Goal: Task Accomplishment & Management: Manage account settings

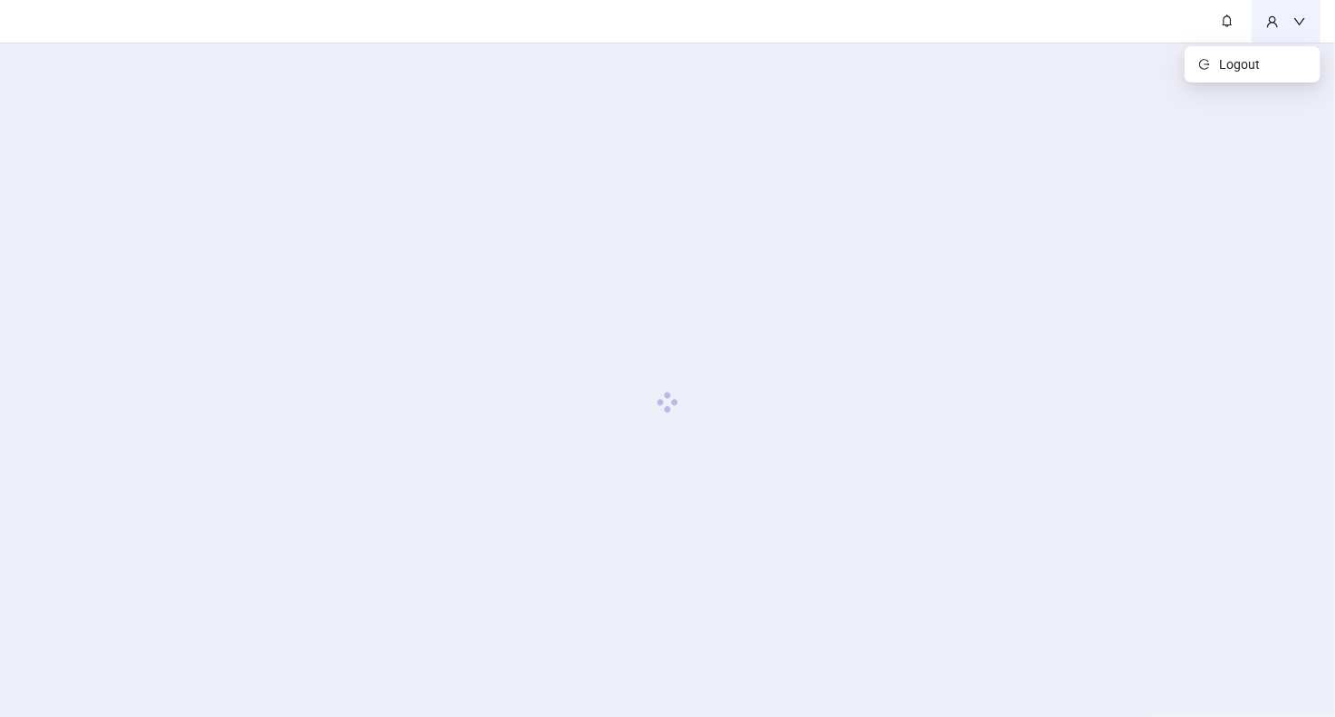
click at [1307, 23] on div at bounding box center [1286, 21] width 69 height 43
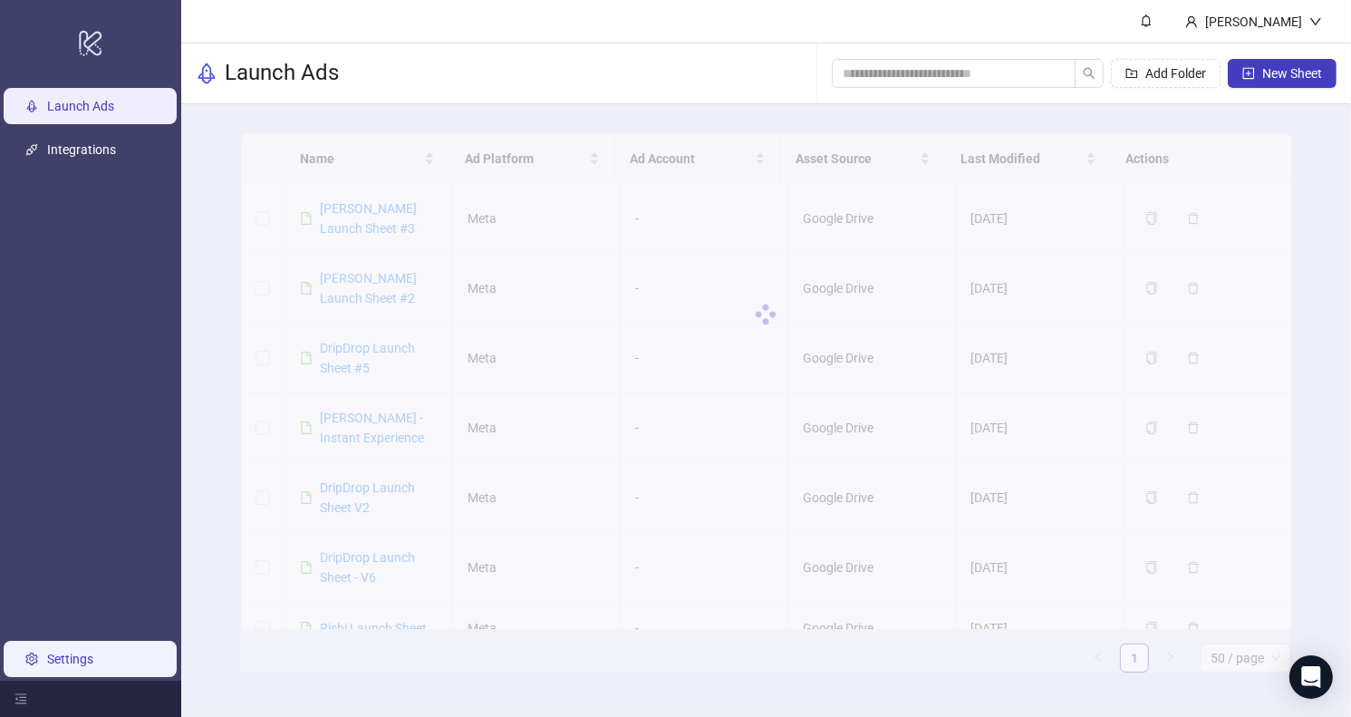
click at [83, 653] on link "Settings" at bounding box center [70, 658] width 46 height 14
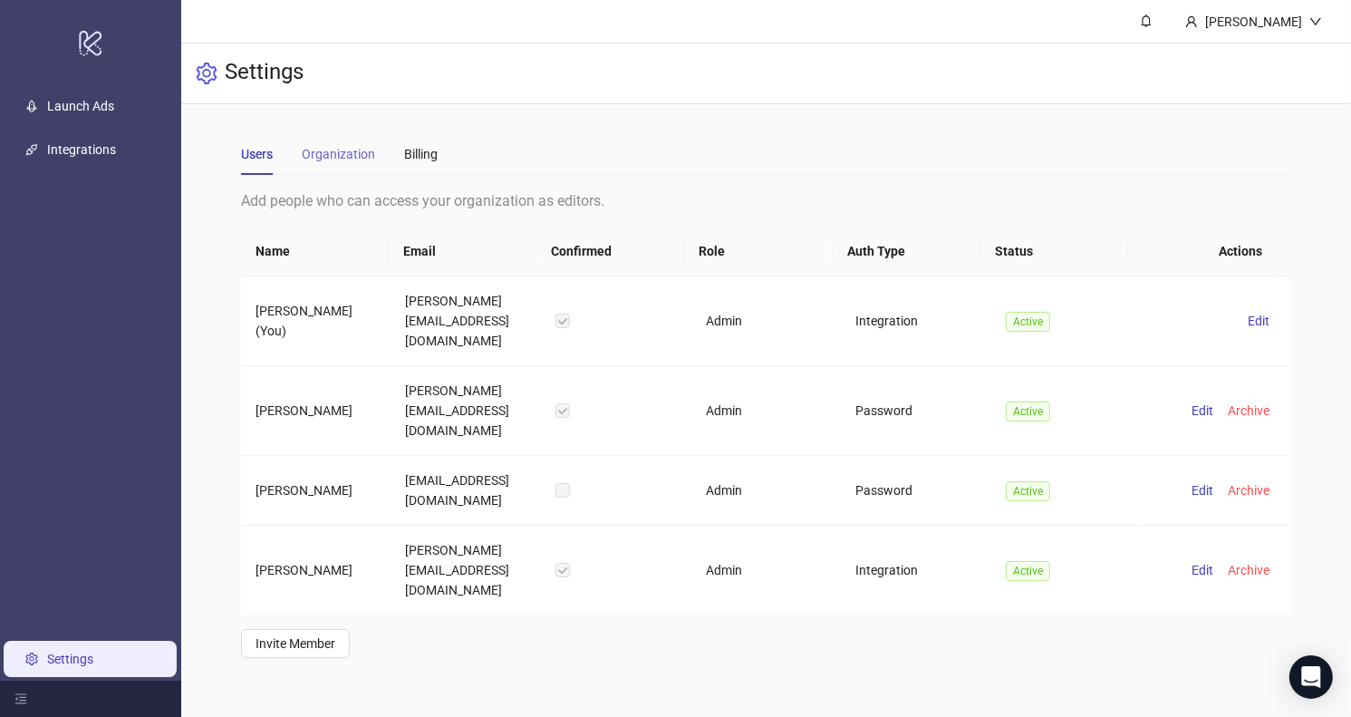
click at [364, 140] on div "Organization" at bounding box center [338, 154] width 73 height 42
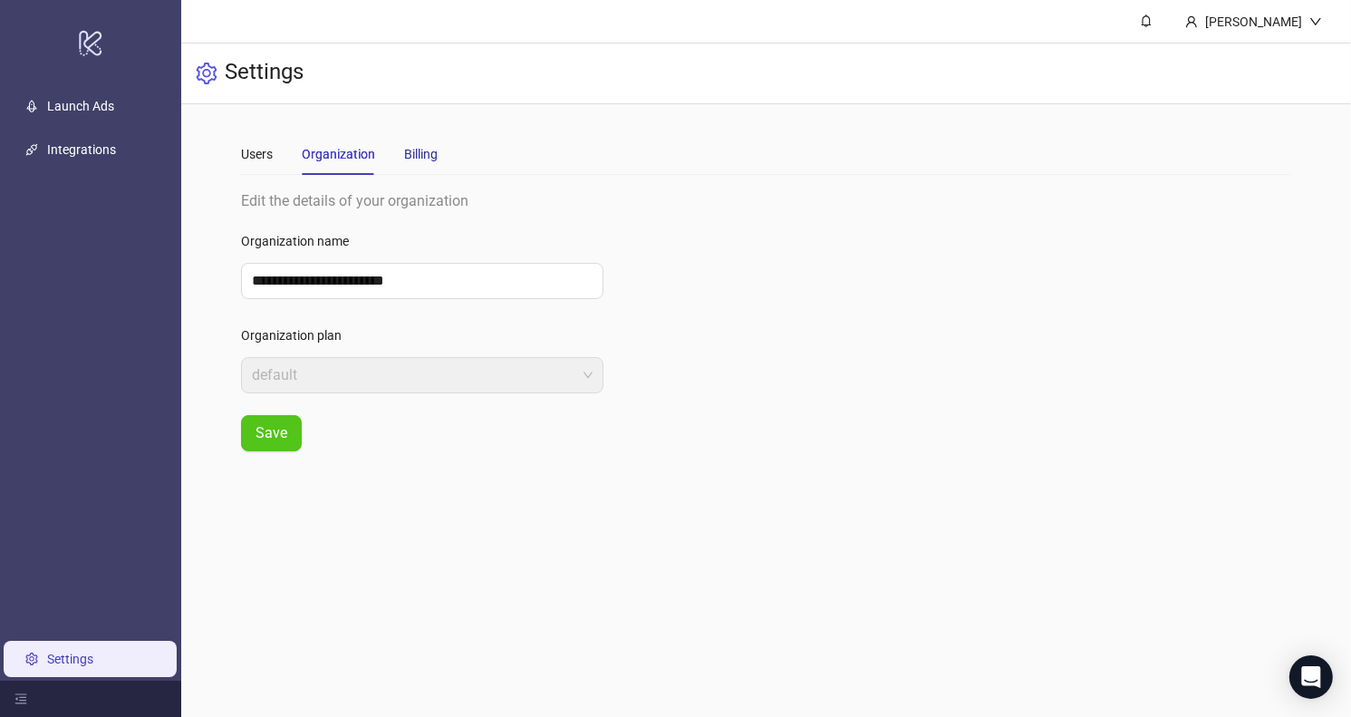
click at [417, 151] on div "Billing" at bounding box center [421, 154] width 34 height 20
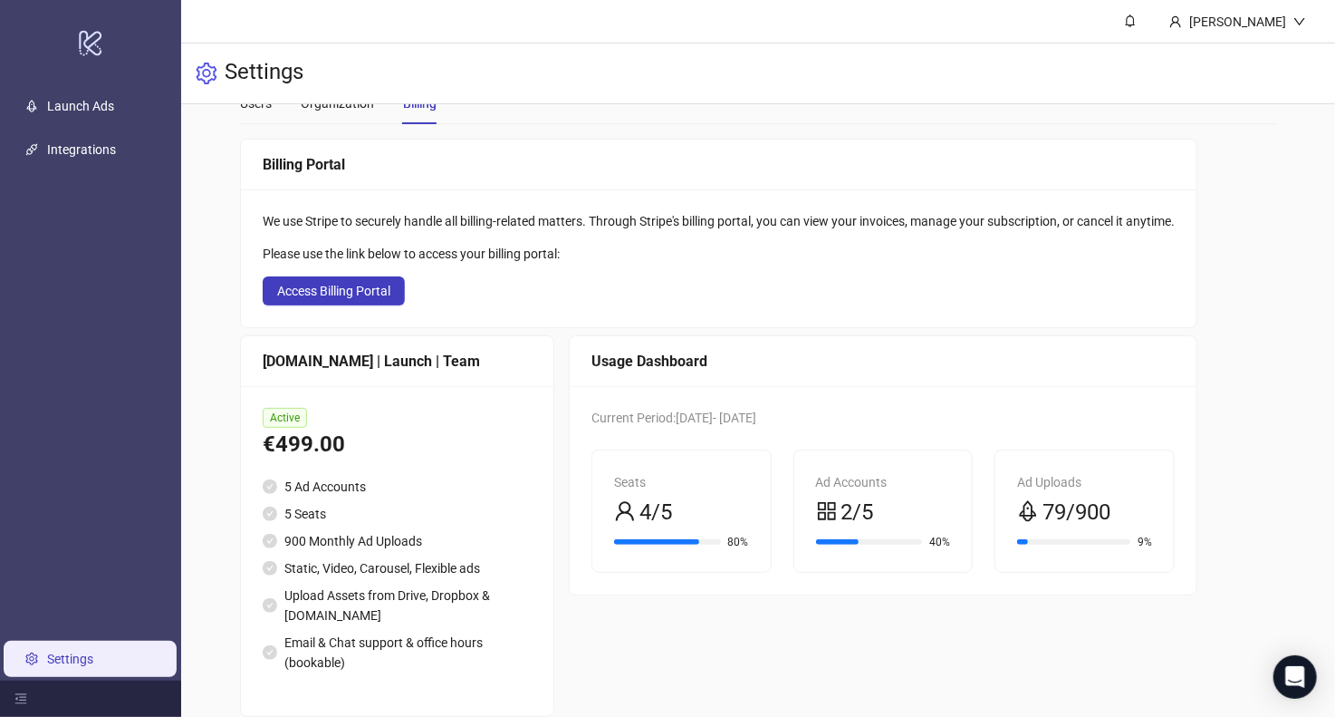
scroll to position [78, 0]
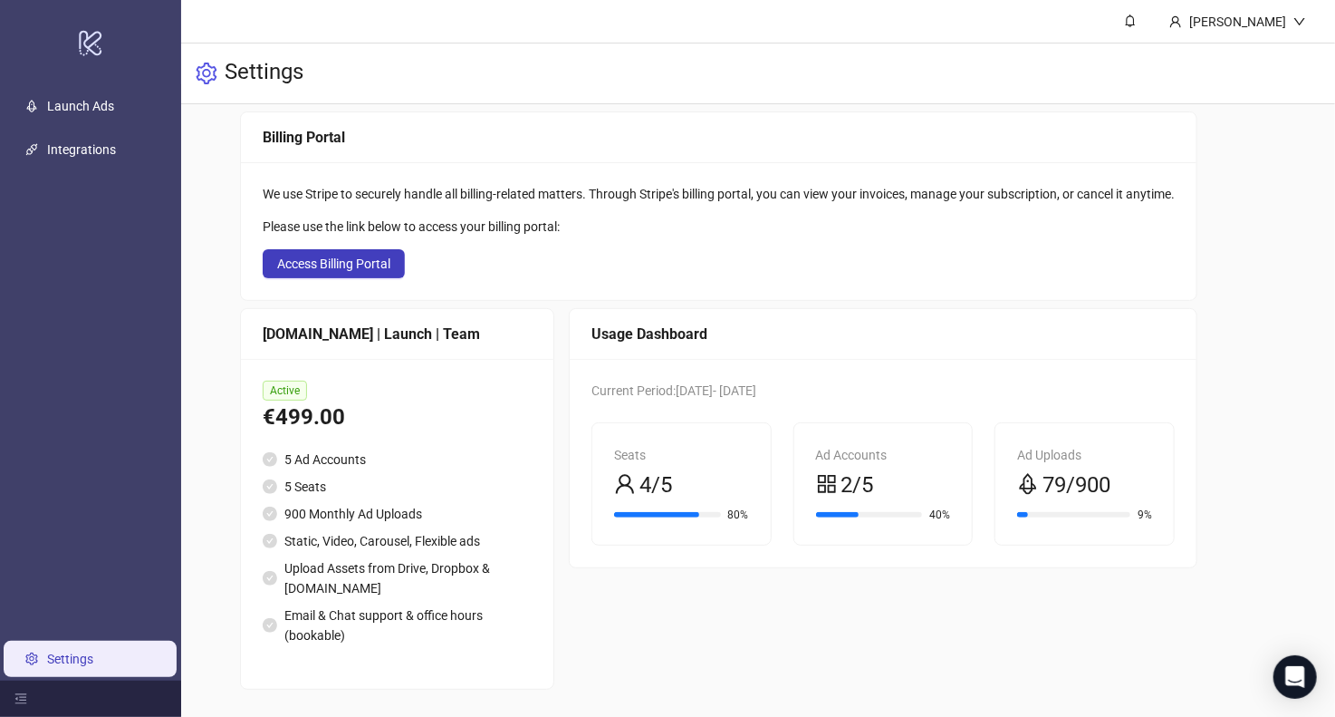
click at [395, 460] on li "5 Ad Accounts" at bounding box center [397, 459] width 269 height 20
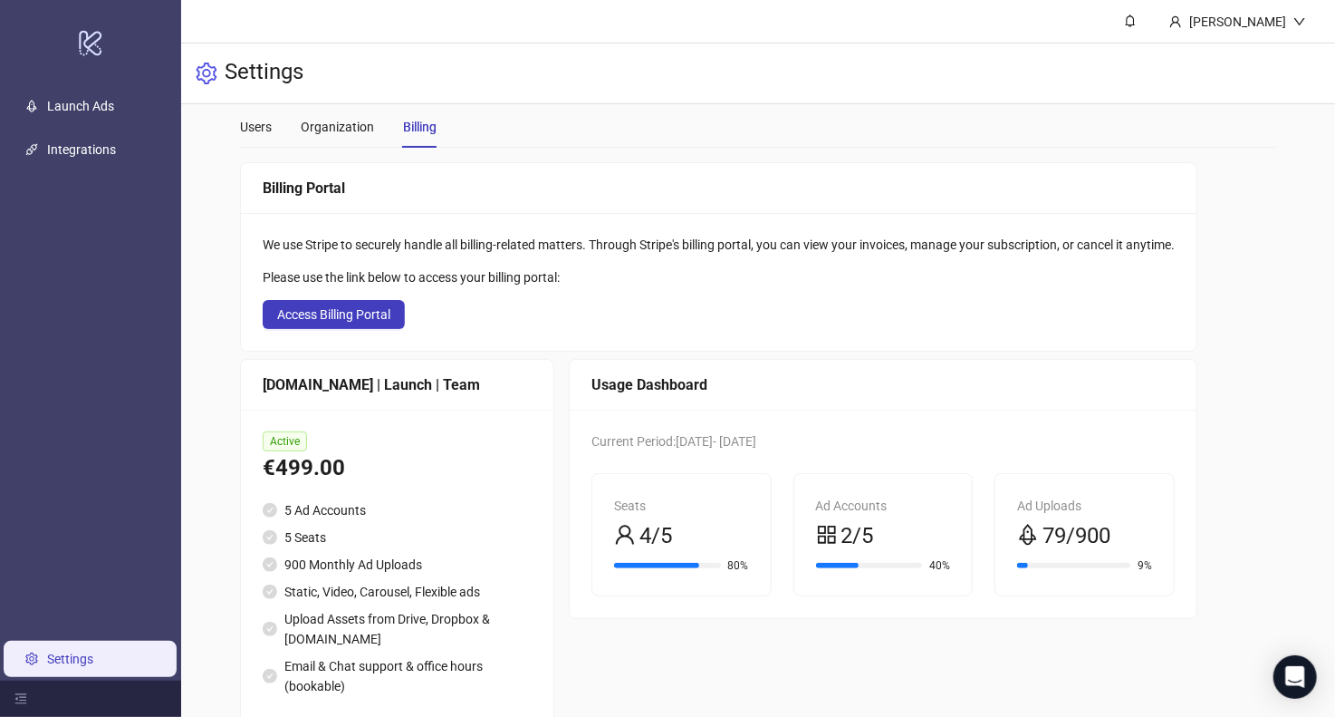
scroll to position [0, 0]
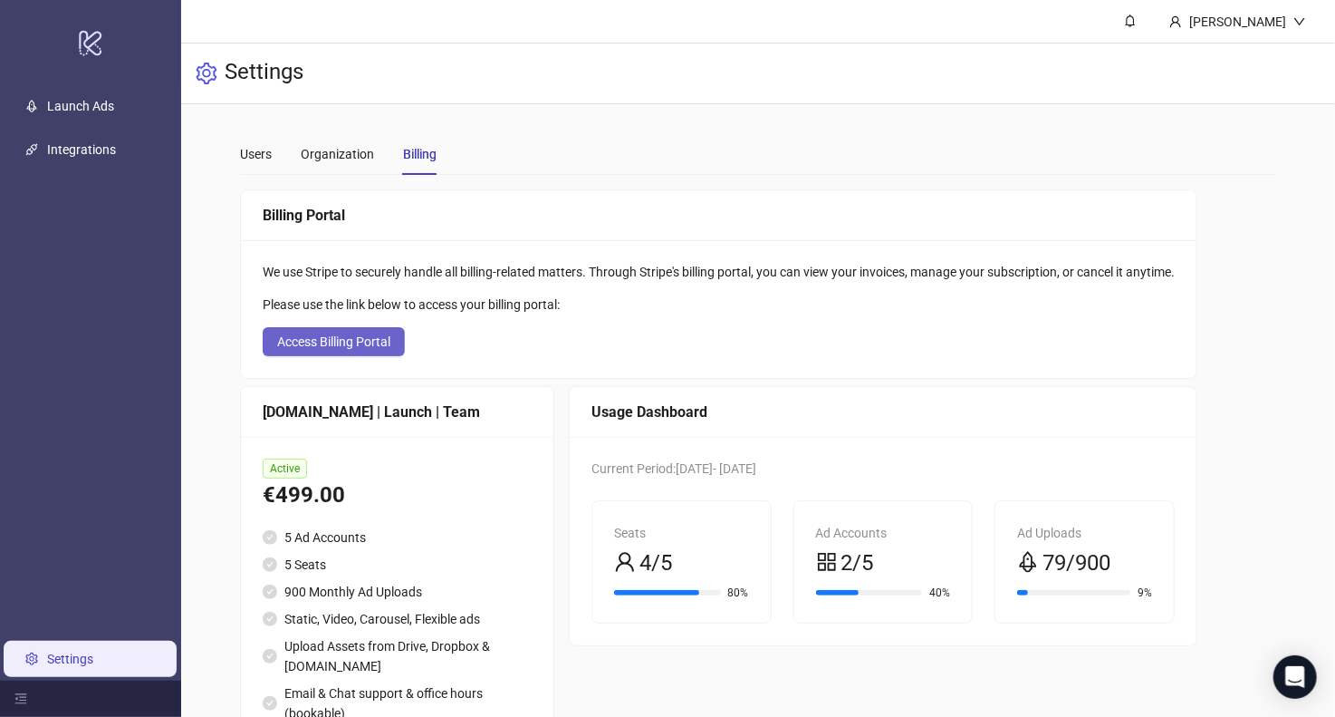
click at [365, 348] on span "Access Billing Portal" at bounding box center [333, 341] width 113 height 14
